Goal: Obtain resource: Download file/media

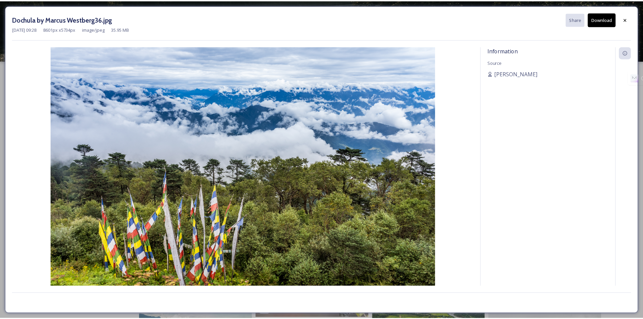
scroll to position [8188, 0]
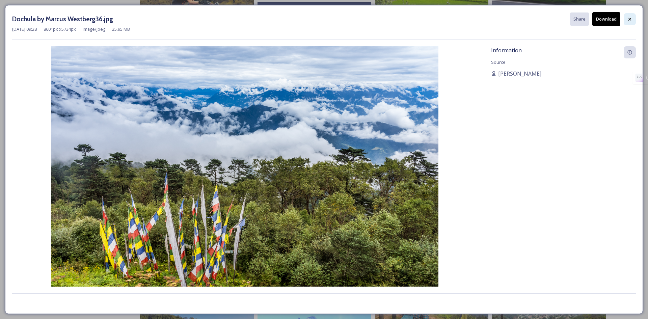
click at [628, 17] on icon at bounding box center [629, 19] width 5 height 5
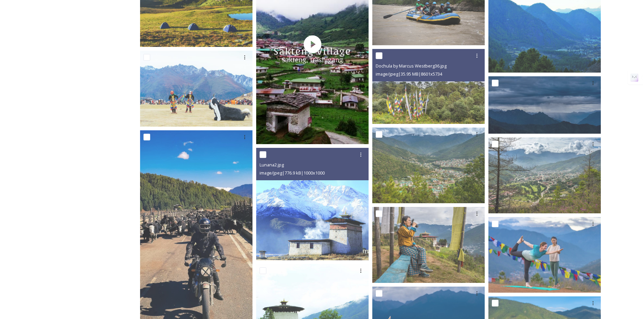
scroll to position [8244, 0]
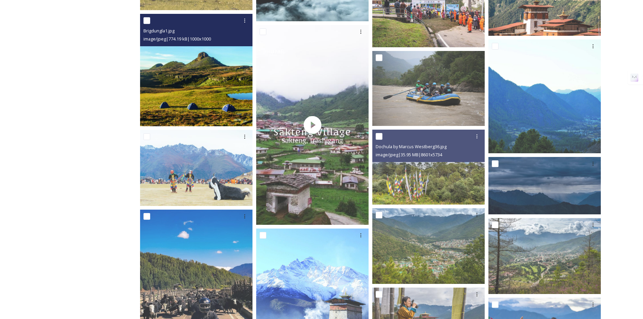
click at [205, 98] on img at bounding box center [196, 70] width 112 height 112
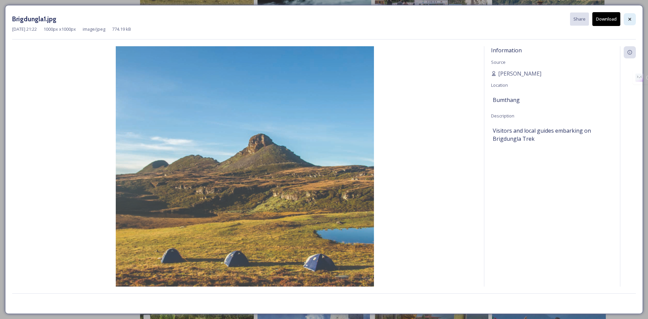
click at [630, 21] on icon at bounding box center [629, 19] width 5 height 5
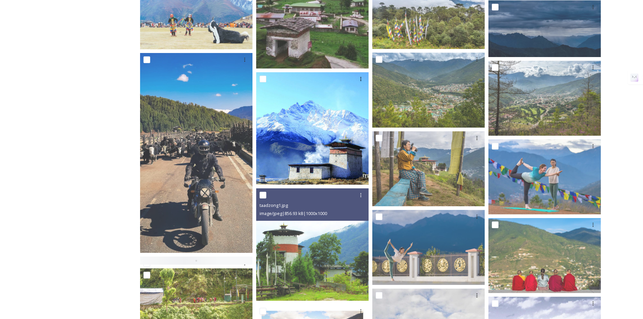
scroll to position [8357, 0]
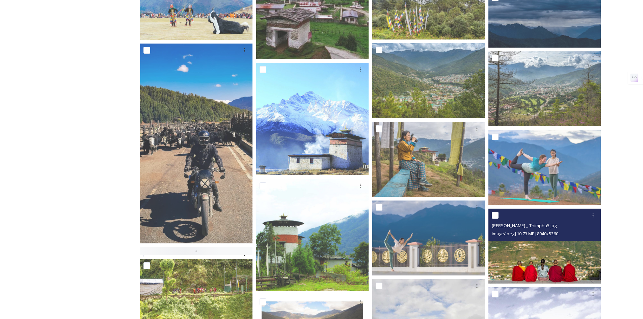
scroll to position [8301, 0]
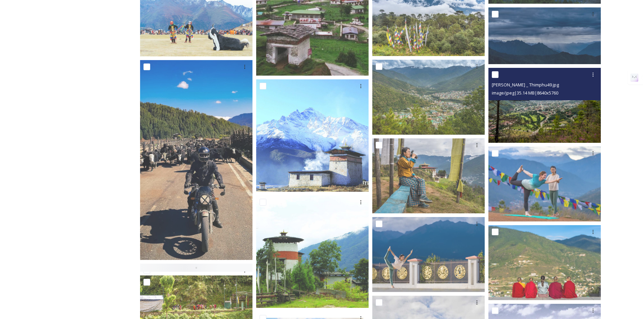
click at [530, 124] on img at bounding box center [544, 105] width 112 height 75
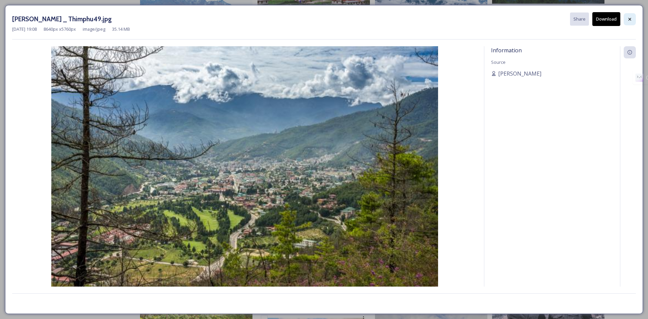
click at [633, 21] on div at bounding box center [630, 19] width 12 height 12
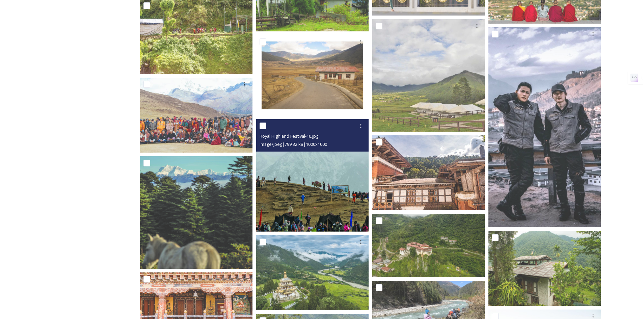
scroll to position [8638, 0]
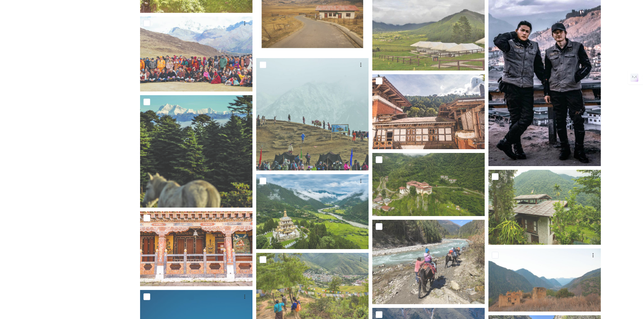
click at [524, 39] on img at bounding box center [544, 66] width 112 height 200
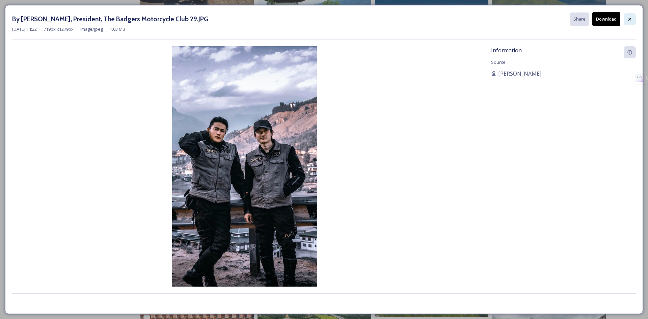
click at [627, 20] on icon at bounding box center [629, 19] width 5 height 5
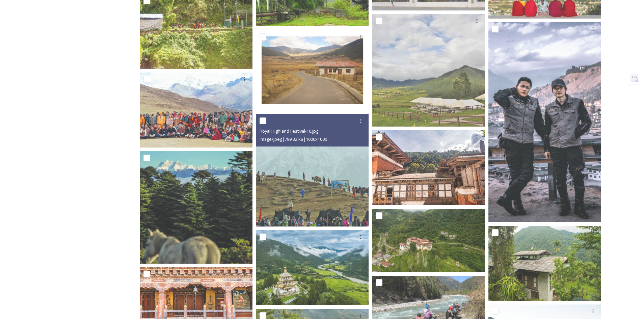
scroll to position [8526, 0]
